Goal: Register for event/course

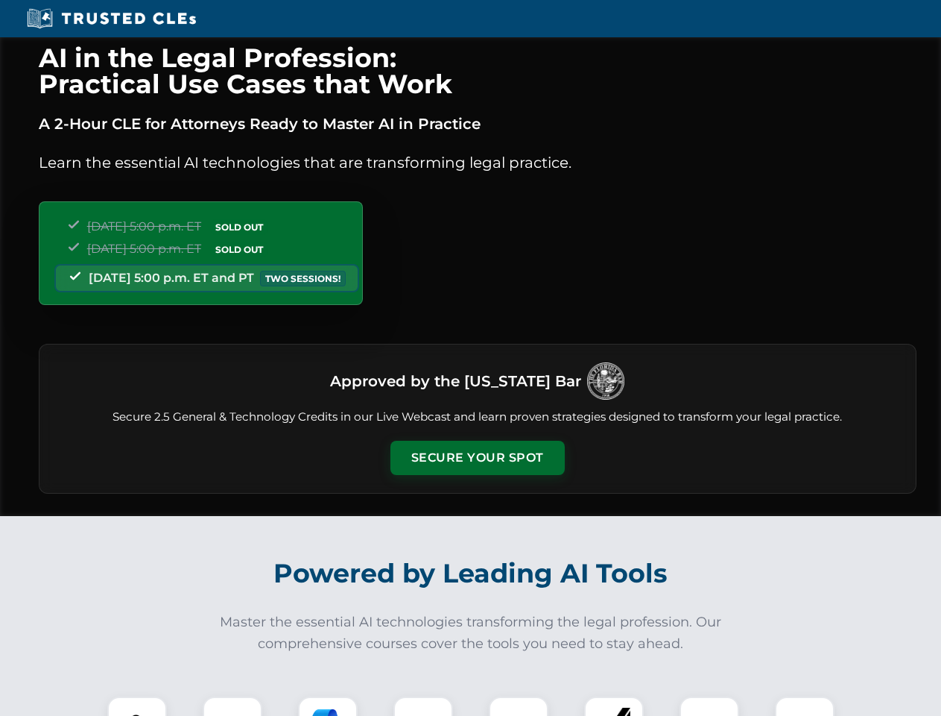
click at [477, 458] on button "Secure Your Spot" at bounding box center [478, 458] width 174 height 34
click at [137, 706] on img at bounding box center [137, 725] width 43 height 43
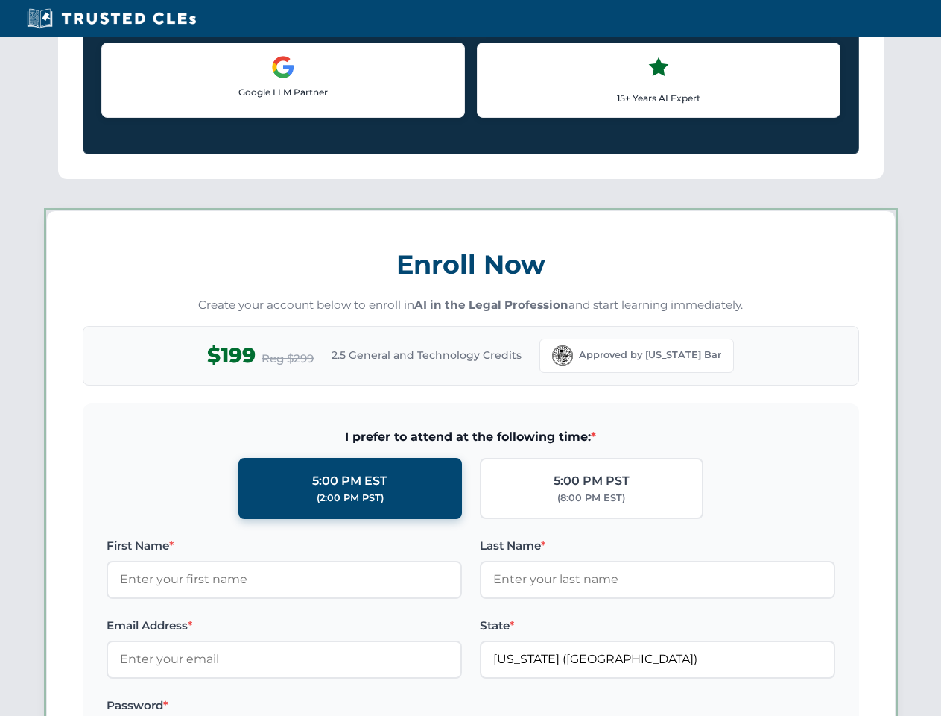
click at [328, 706] on label "Password *" at bounding box center [285, 705] width 356 height 18
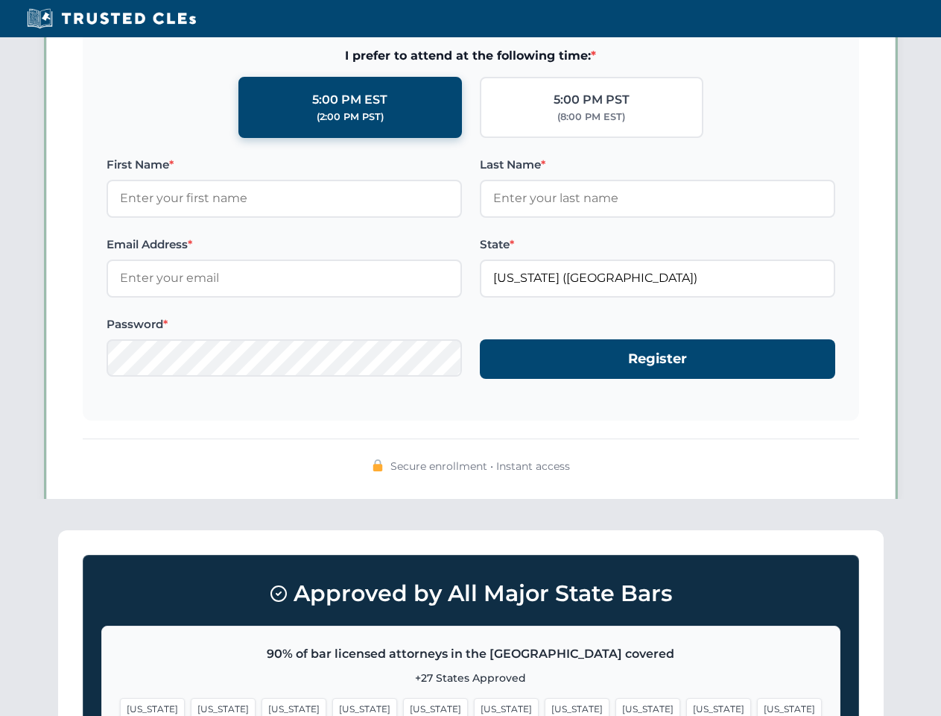
click at [687, 706] on span "[US_STATE]" at bounding box center [719, 709] width 65 height 22
